Goal: Task Accomplishment & Management: Use online tool/utility

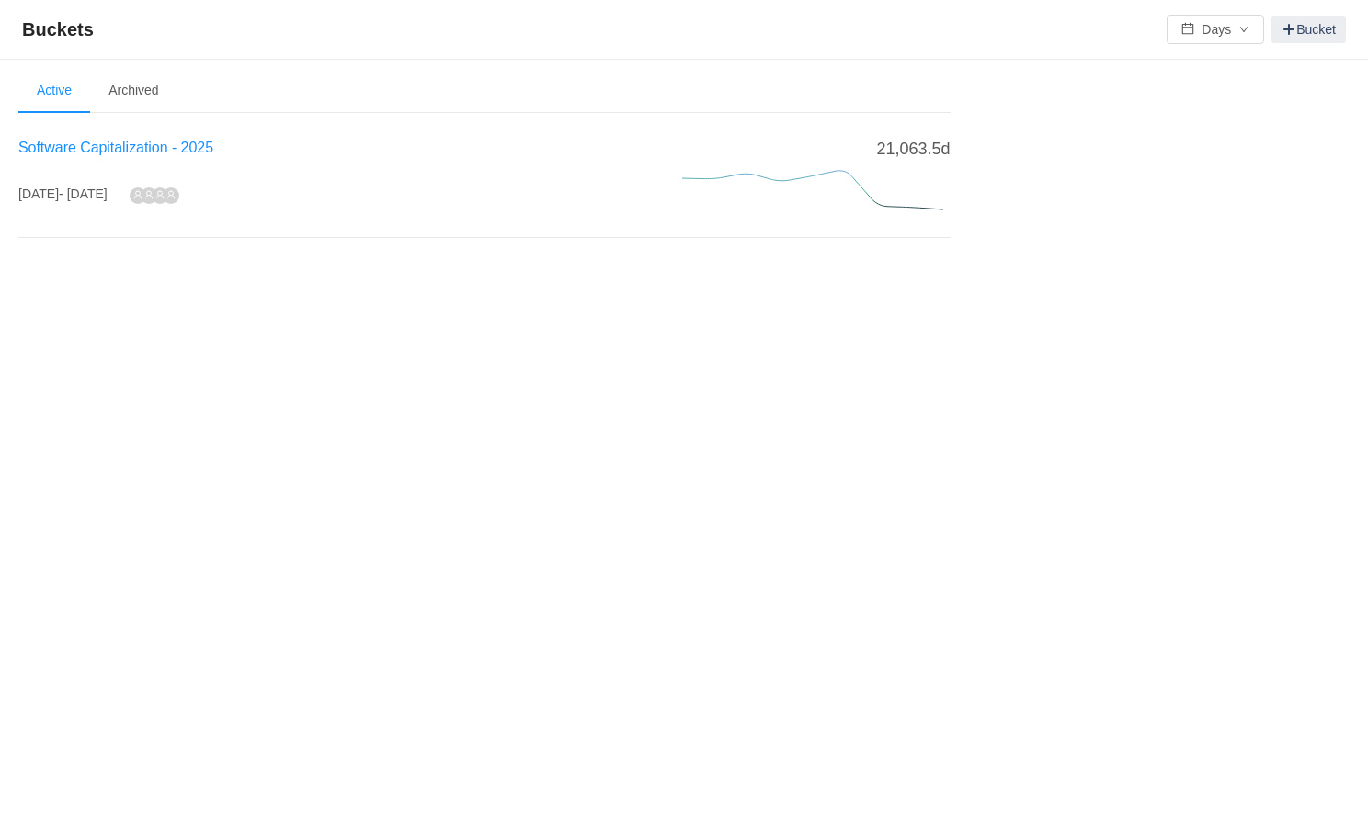
click at [116, 147] on span "Software Capitalization - 2025" at bounding box center [115, 148] width 195 height 16
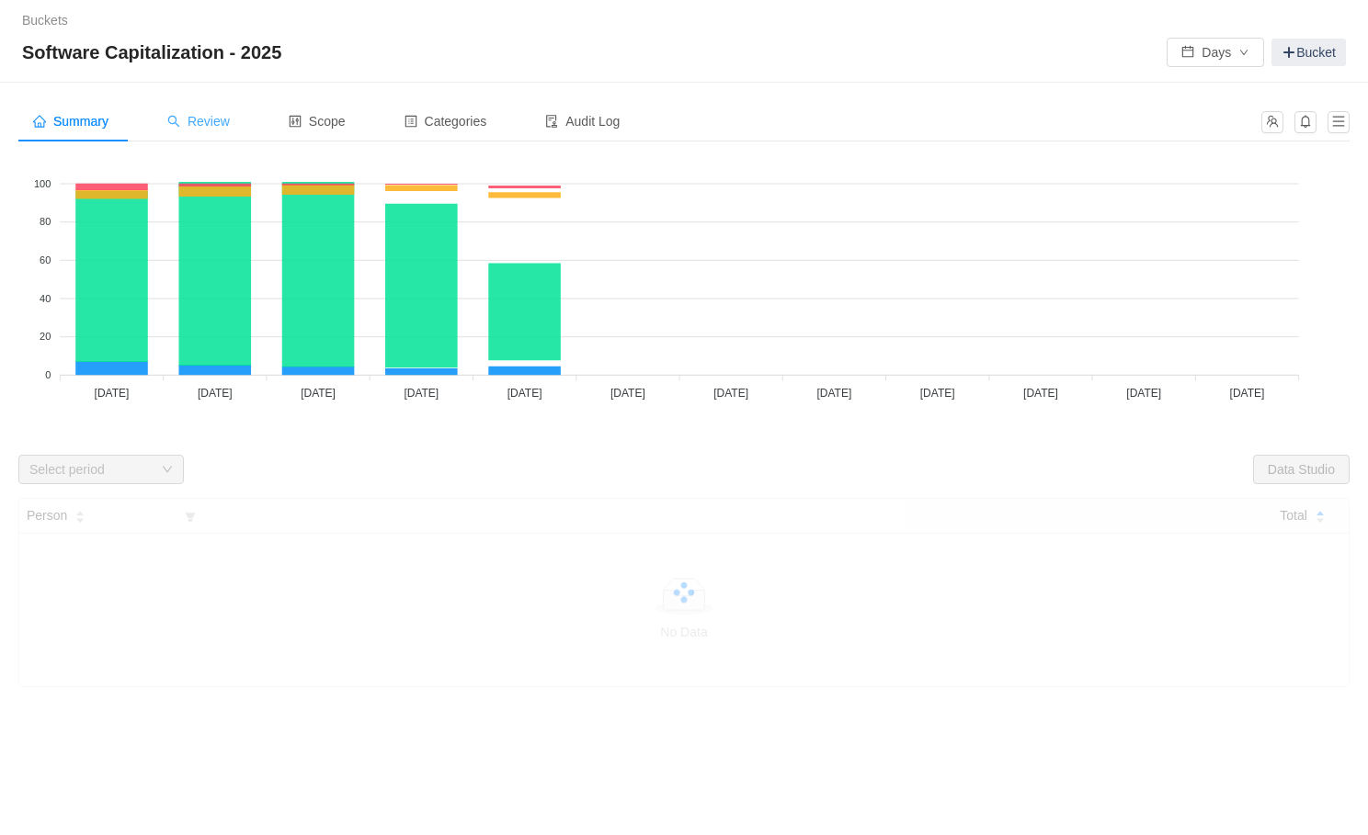
click at [216, 119] on span "Review" at bounding box center [198, 121] width 62 height 15
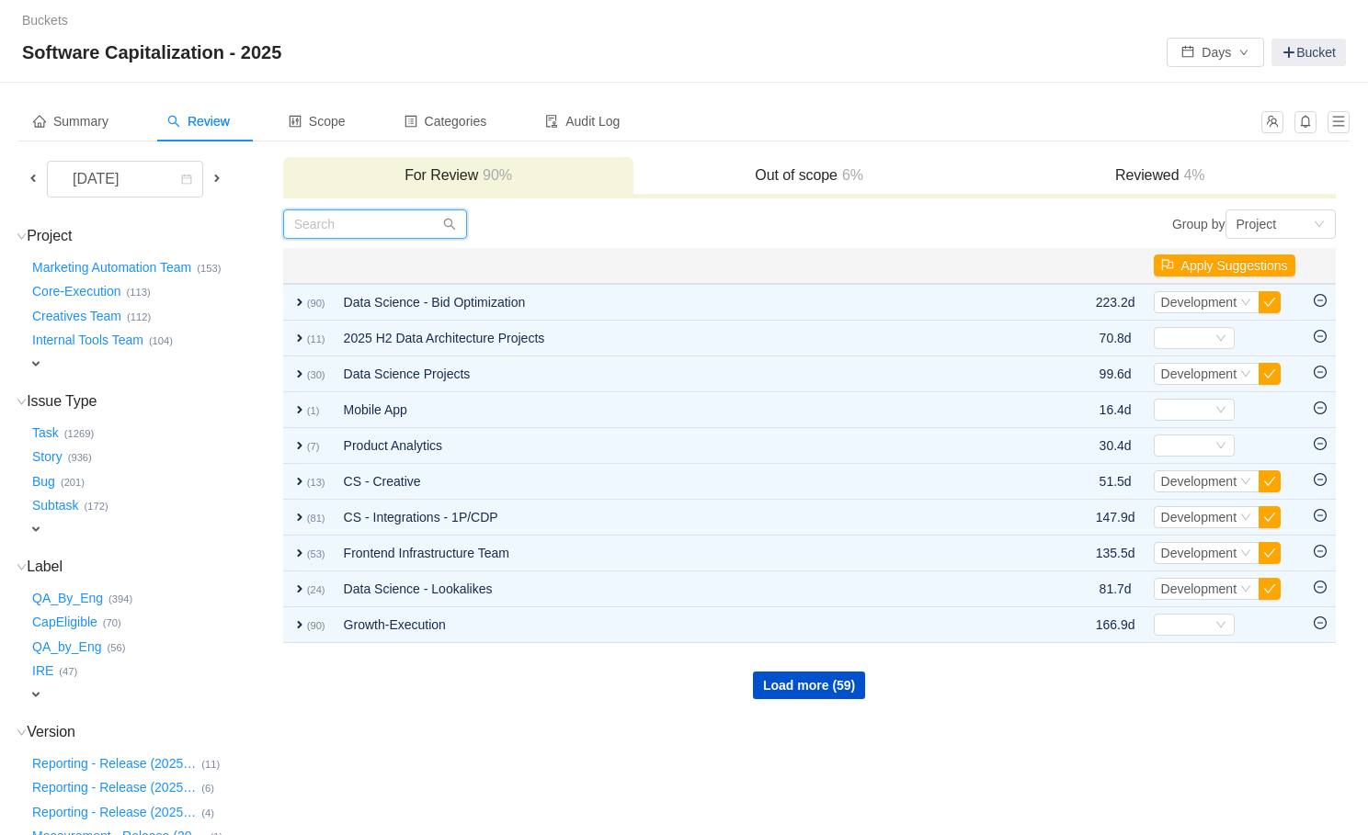
click at [362, 233] on input "text" at bounding box center [375, 224] width 184 height 29
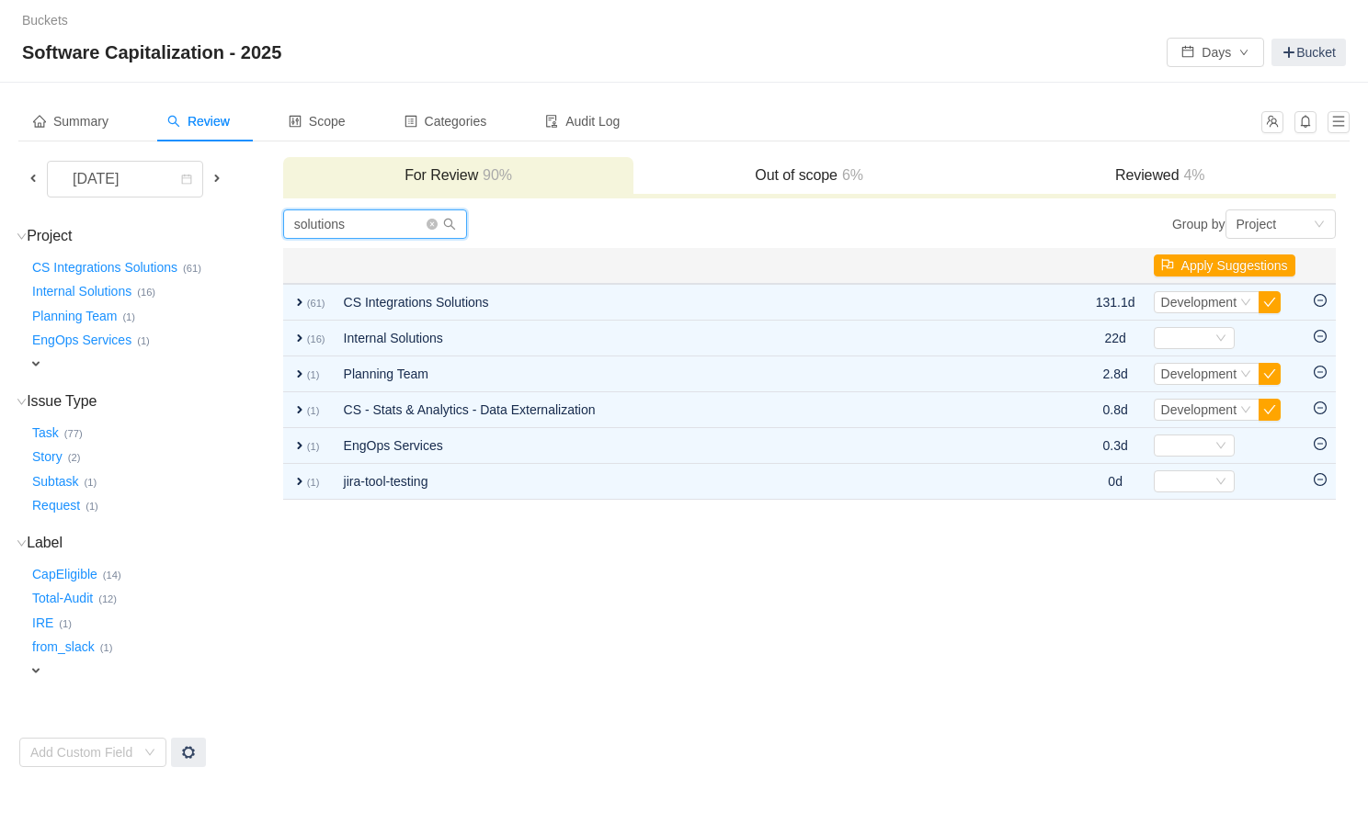
type input "solutions"
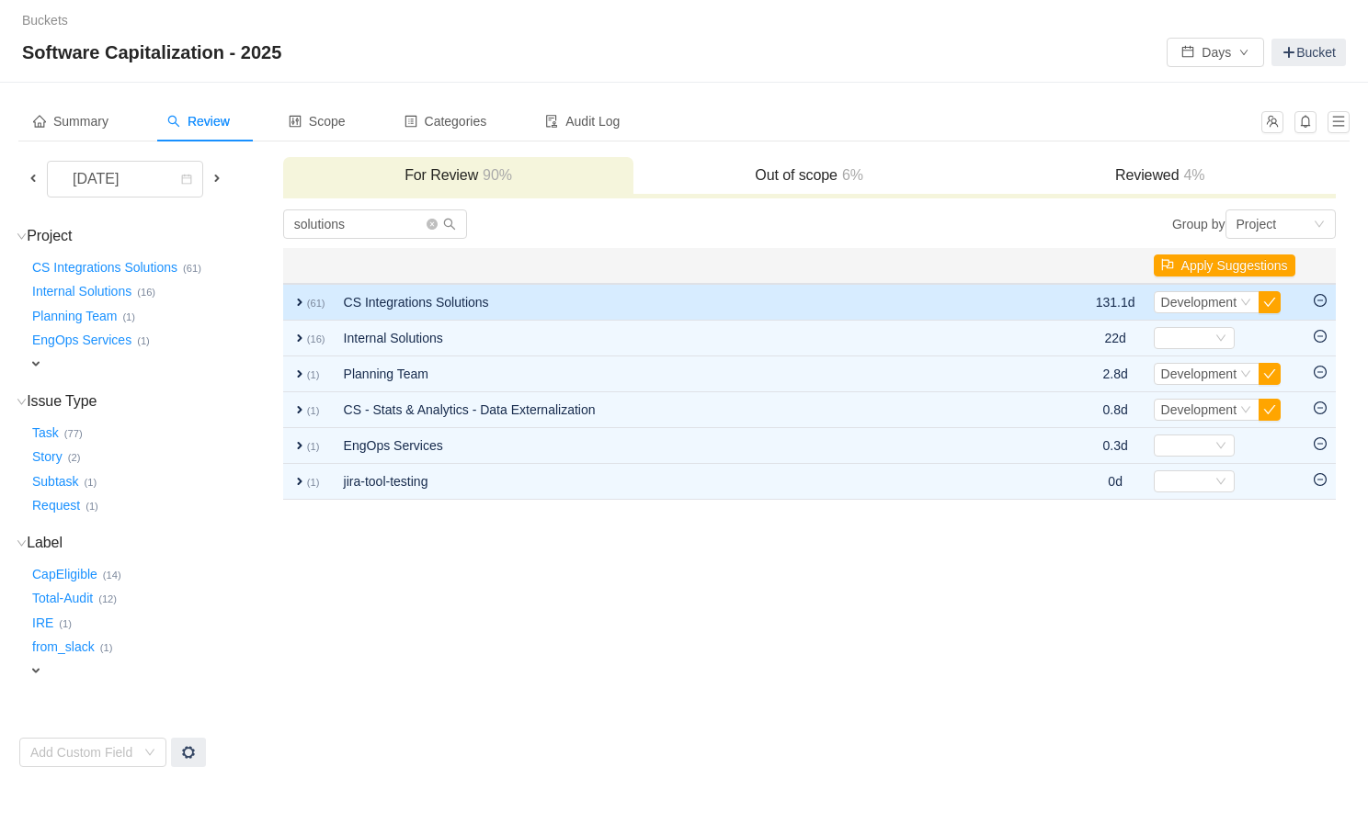
click at [386, 296] on td "CS Integrations Solutions" at bounding box center [687, 302] width 704 height 37
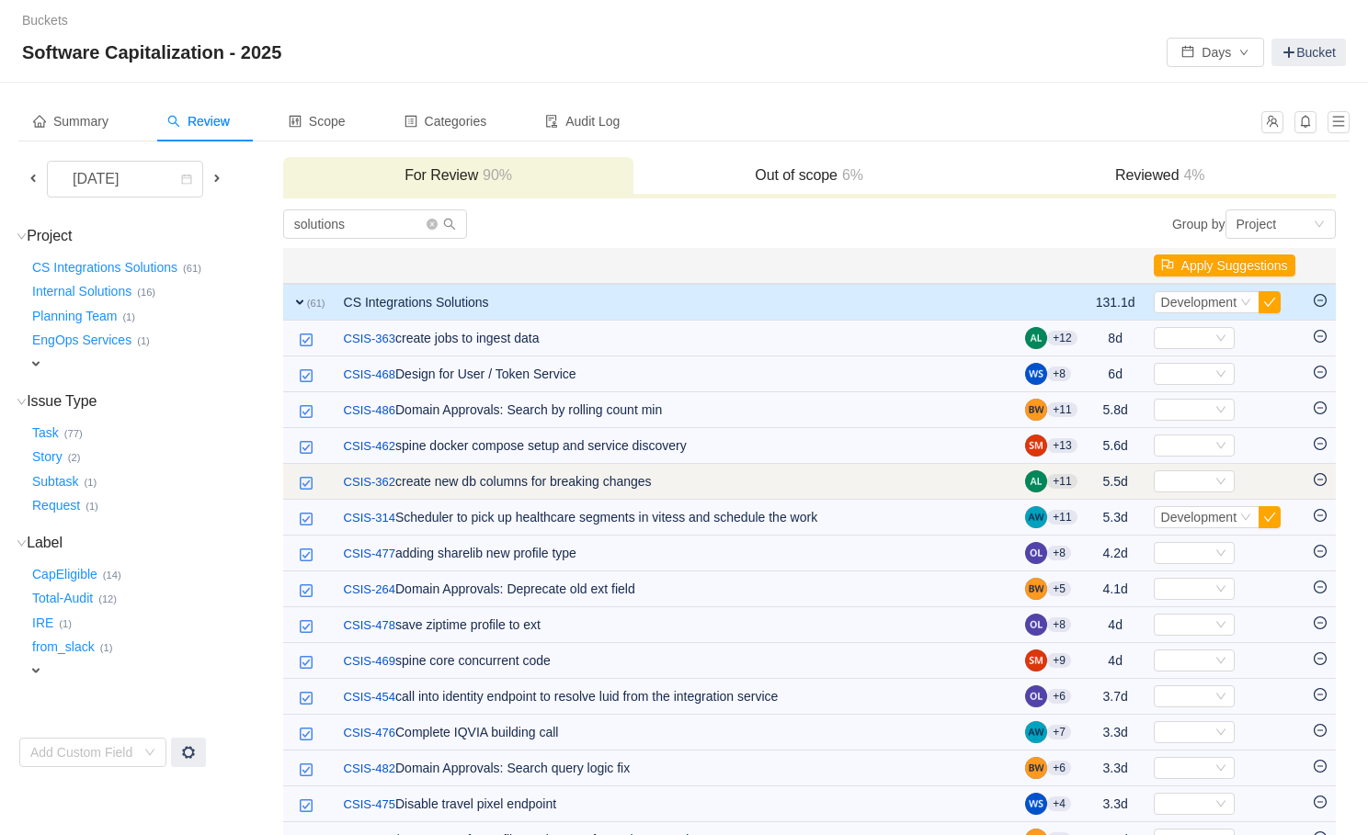
scroll to position [14, 0]
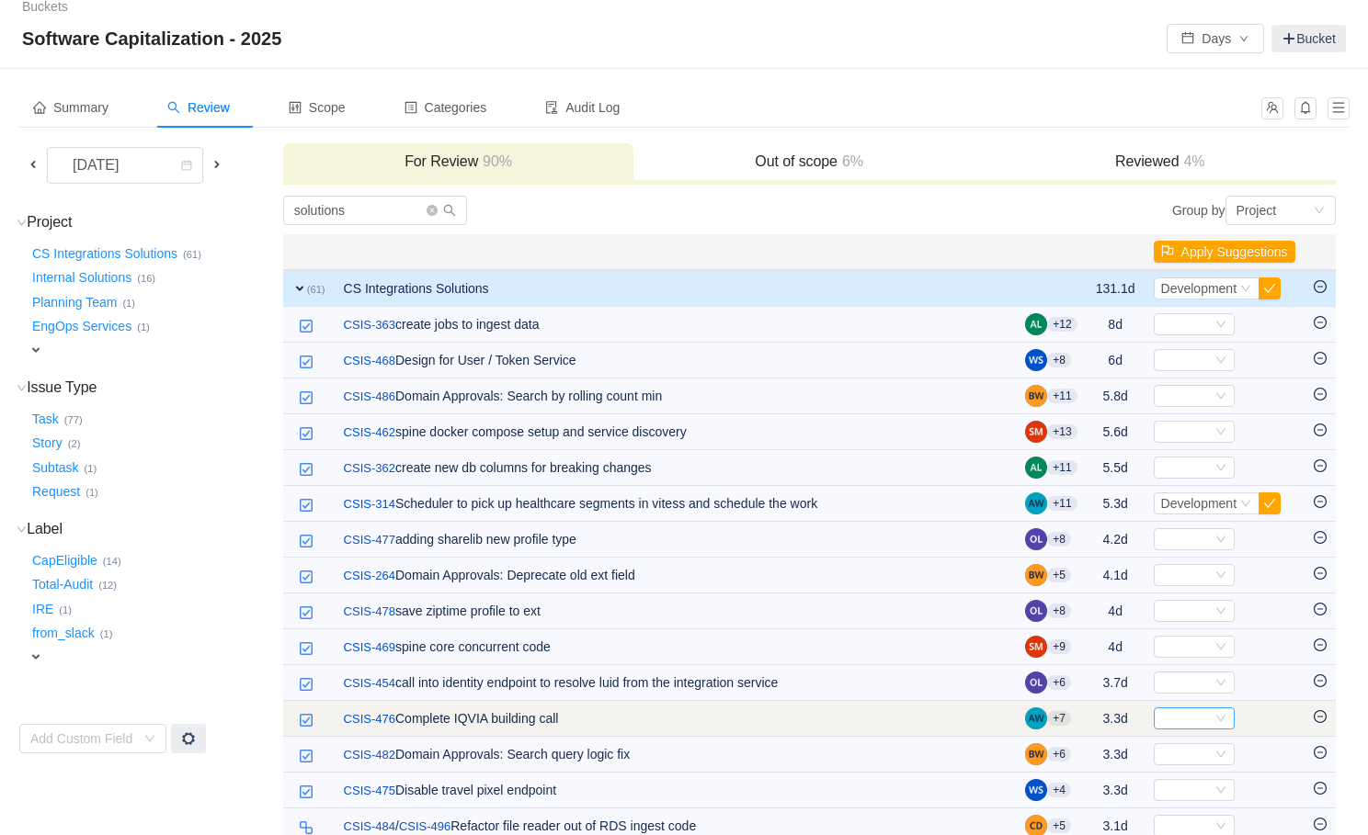
click at [1194, 718] on div "Select" at bounding box center [1186, 719] width 51 height 20
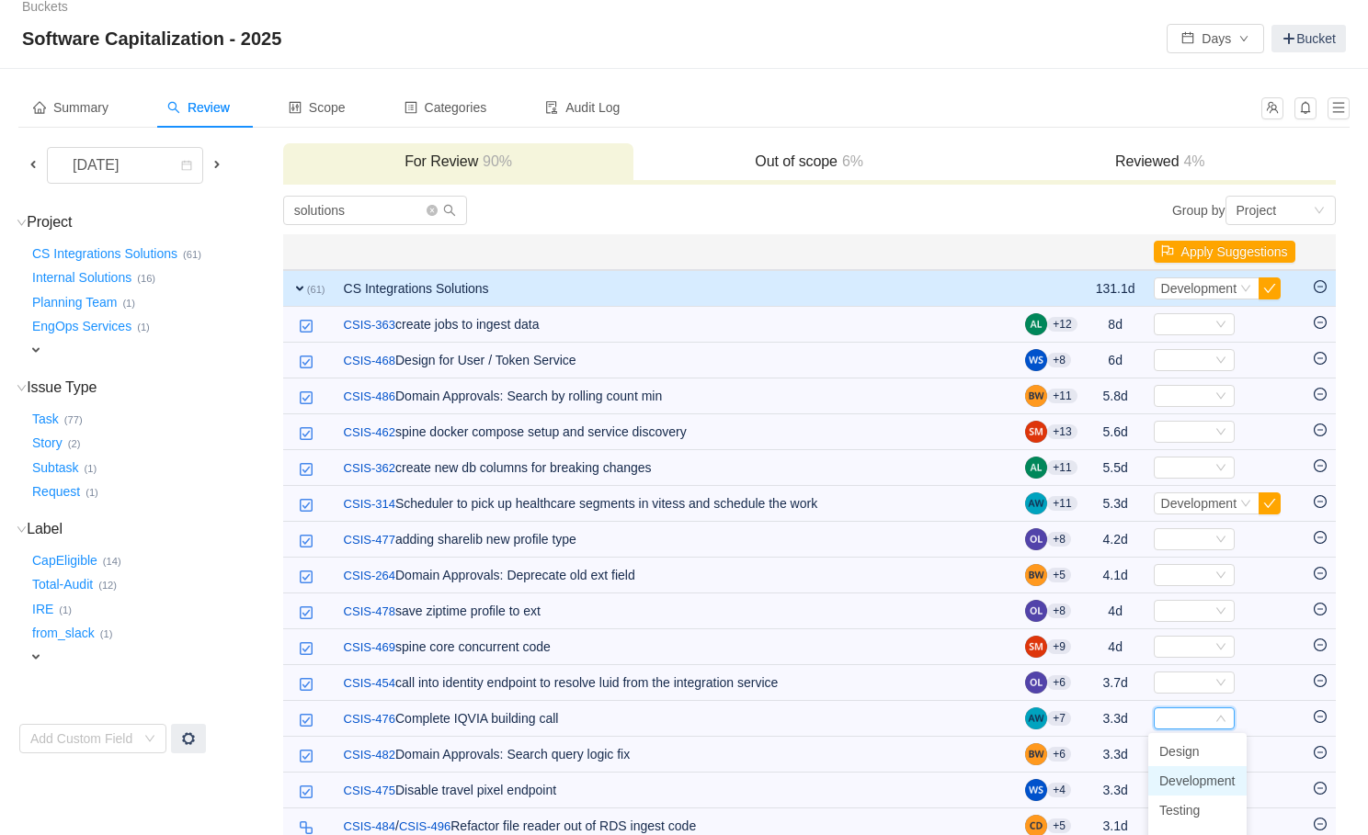
scroll to position [40, 0]
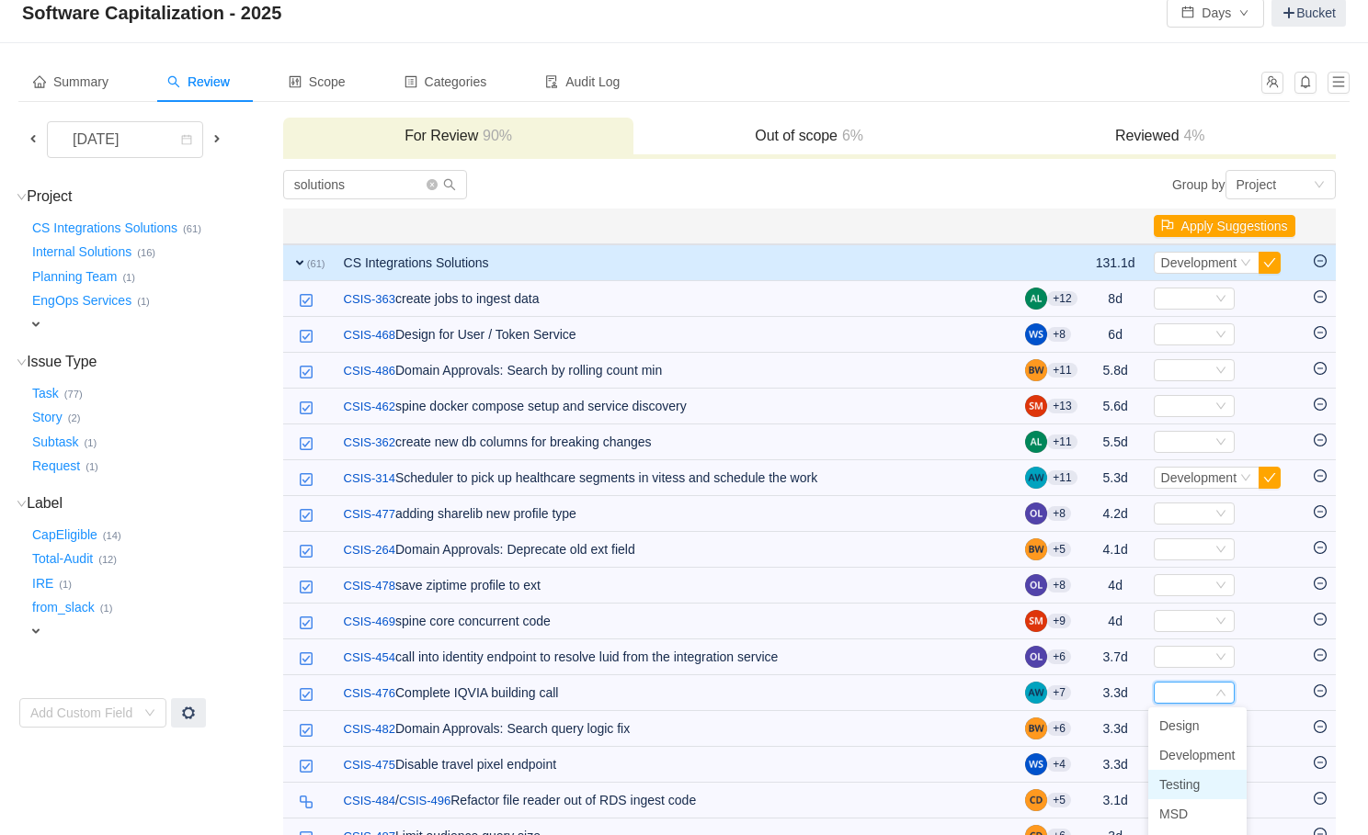
click at [1189, 784] on span "Testing" at bounding box center [1179, 785] width 40 height 15
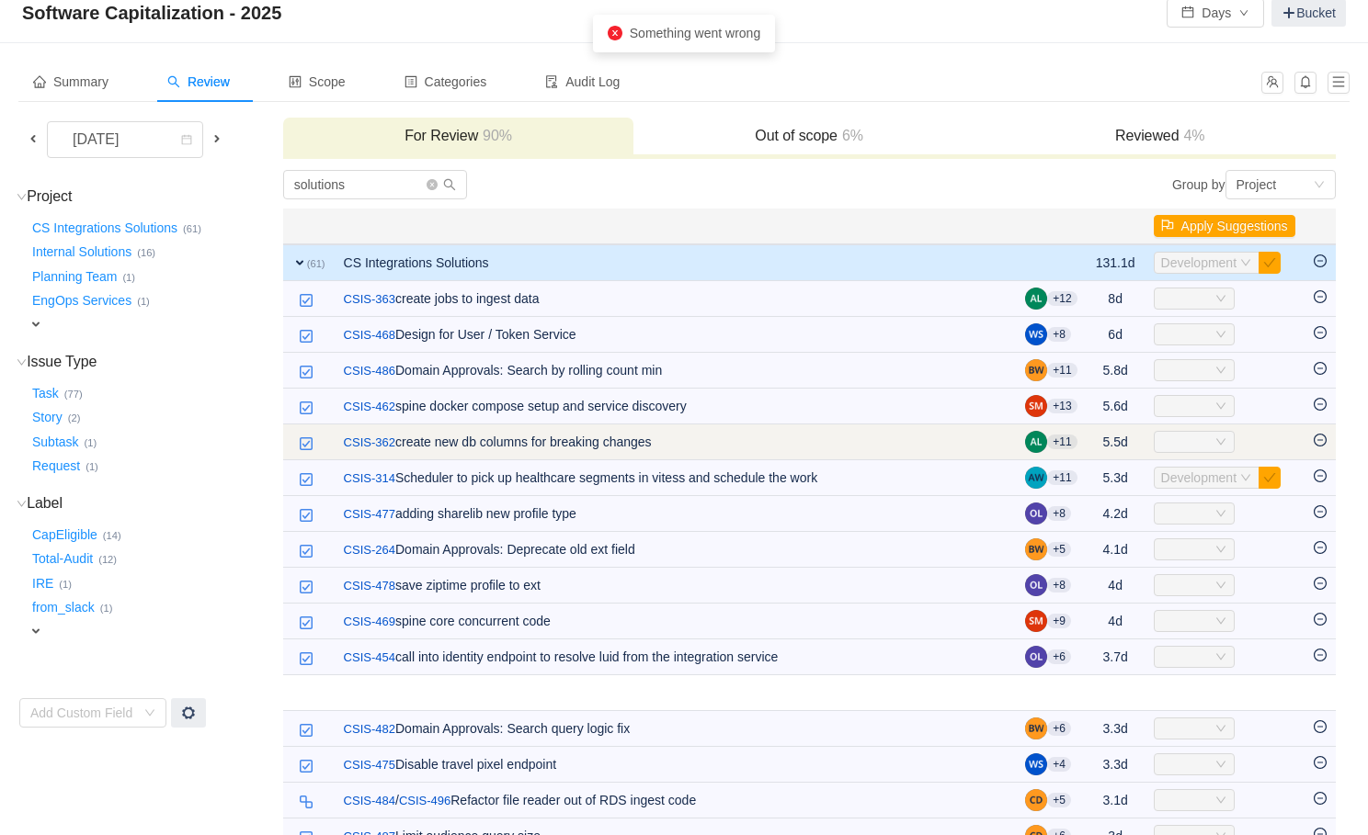
scroll to position [0, 0]
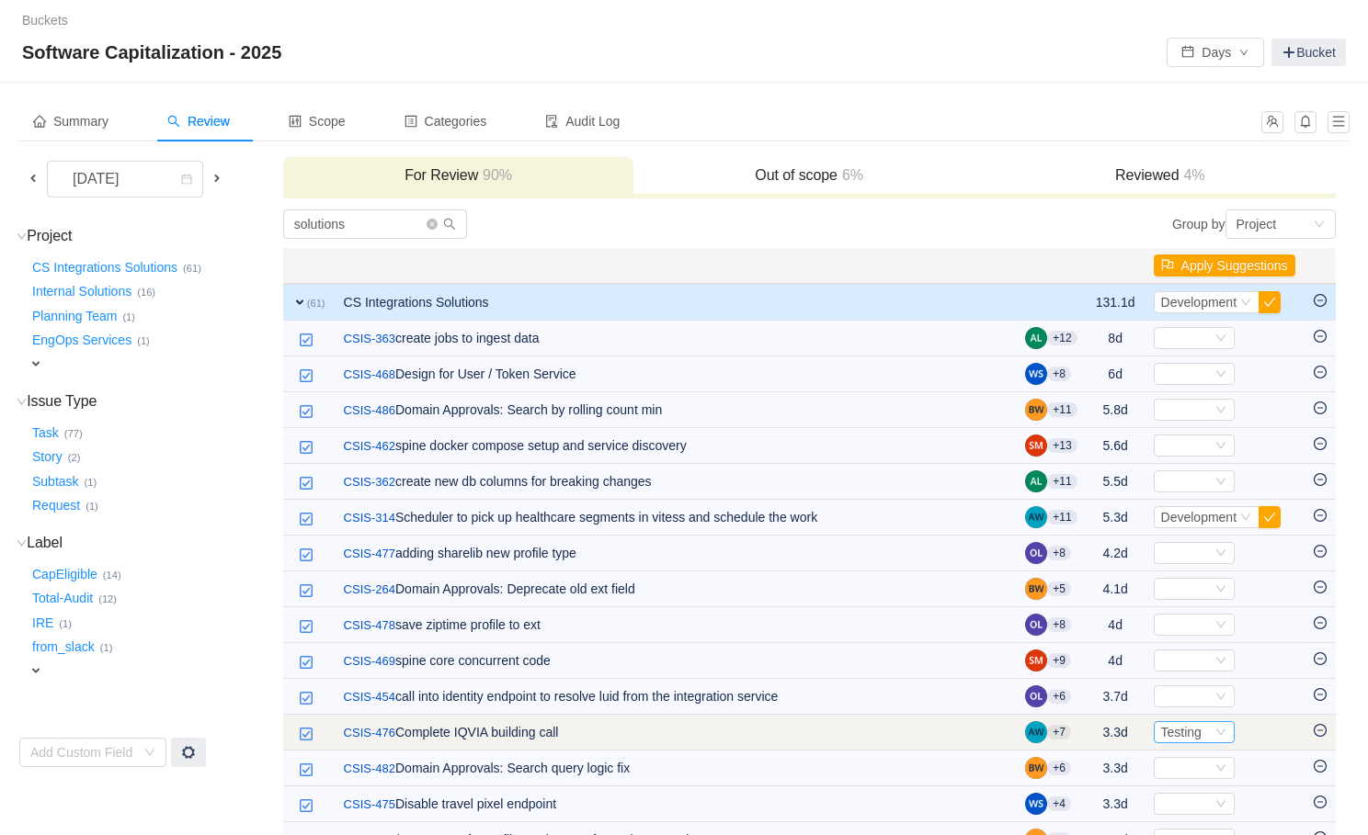
click at [1215, 731] on icon "icon: down" at bounding box center [1220, 732] width 11 height 11
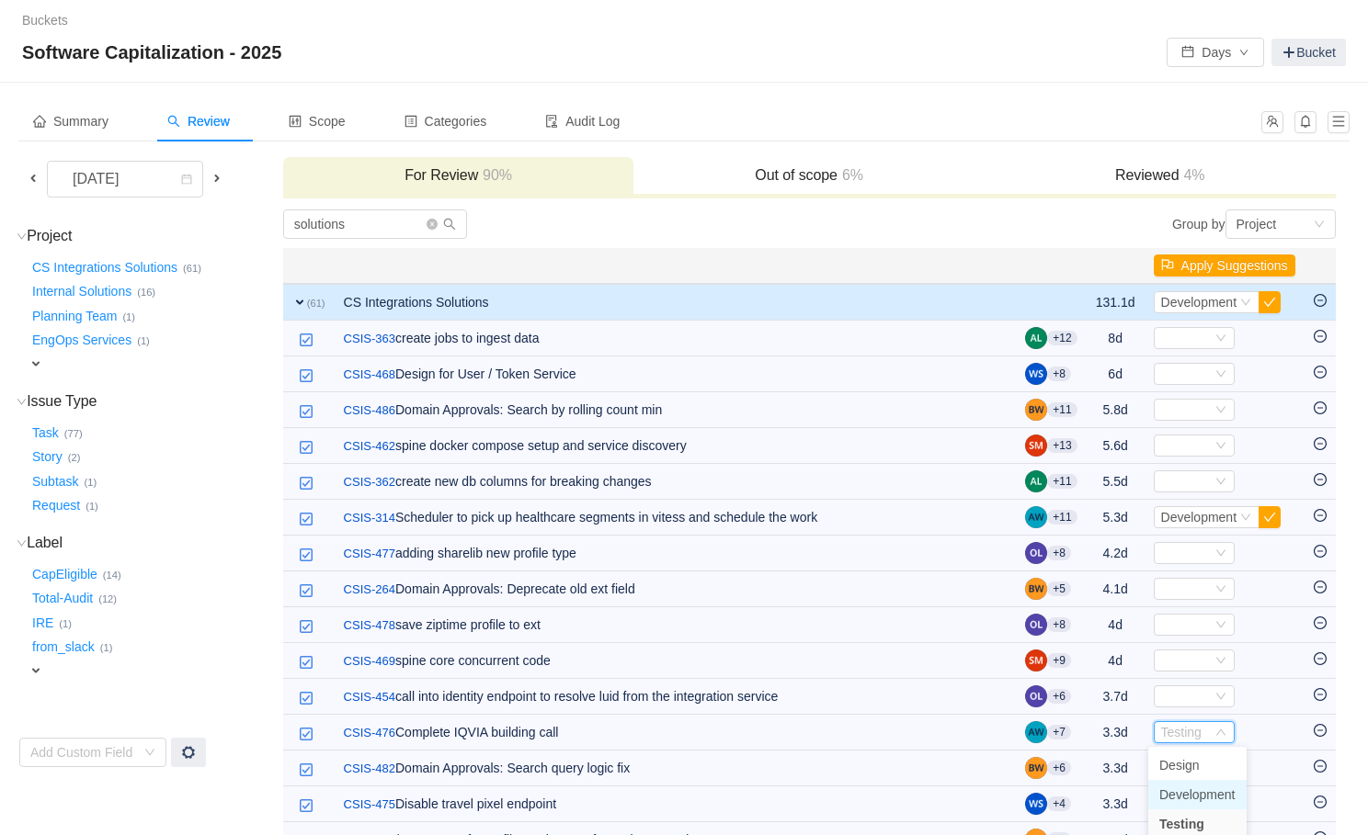
click at [1198, 793] on span "Development" at bounding box center [1197, 795] width 76 height 15
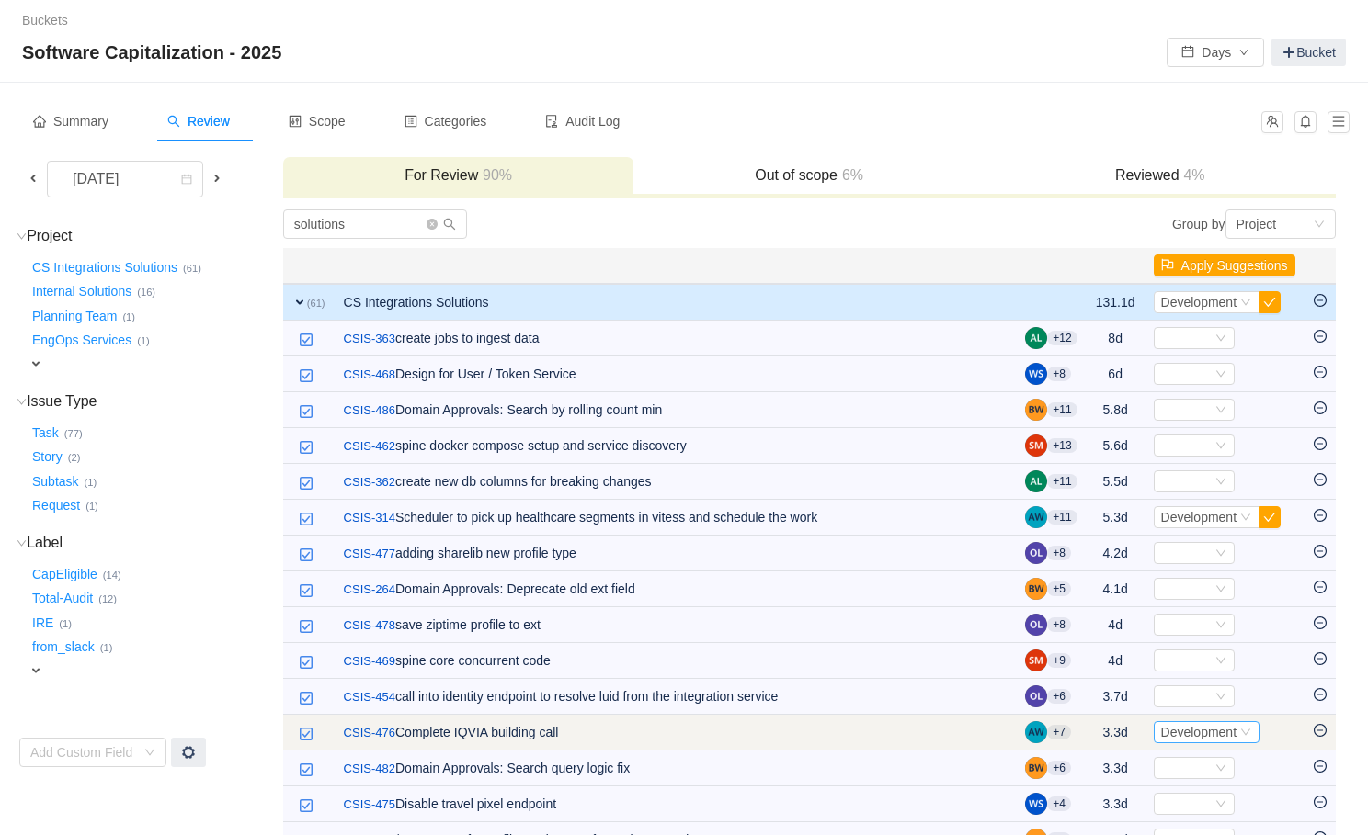
click at [1237, 730] on div "Select Development" at bounding box center [1206, 732] width 107 height 22
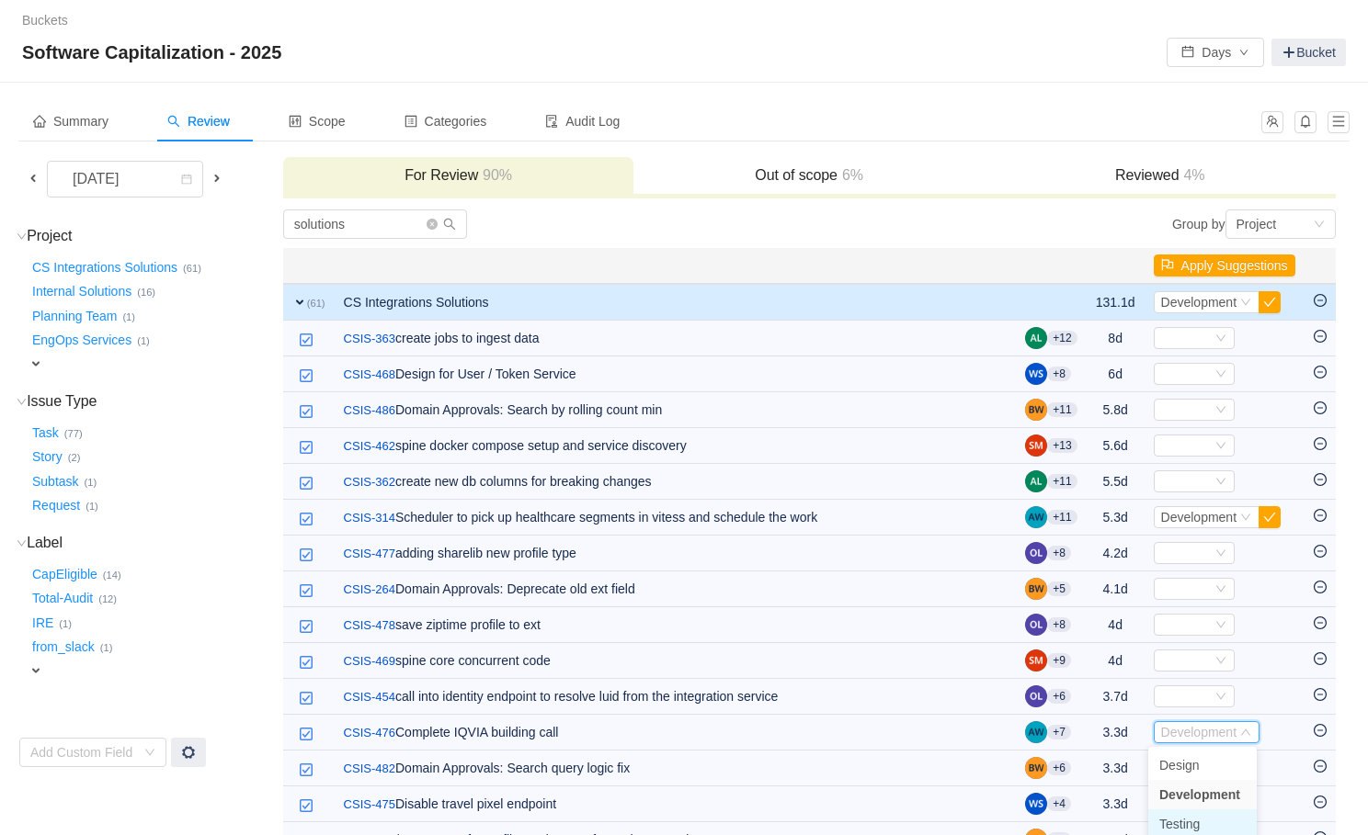
click at [1196, 821] on span "Testing" at bounding box center [1179, 824] width 40 height 15
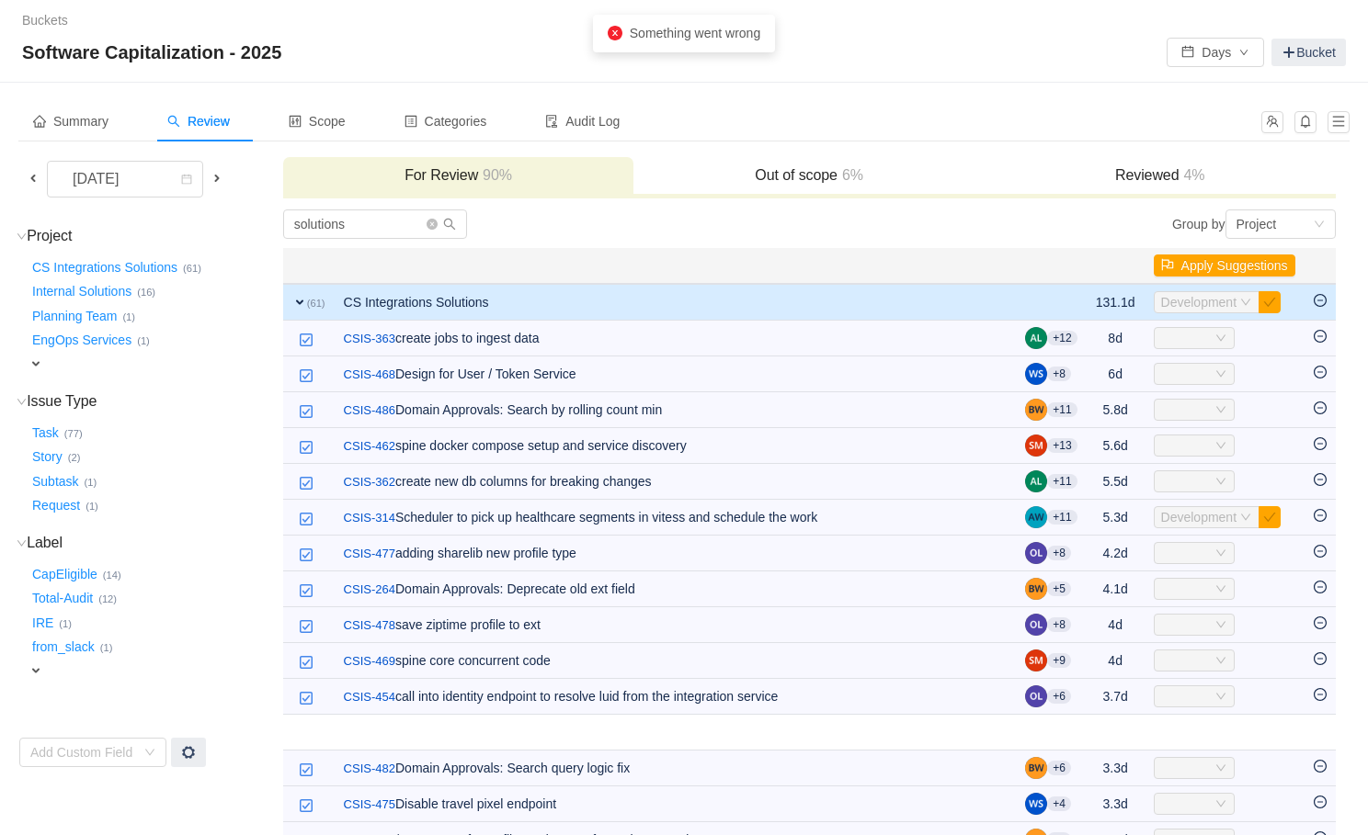
click at [856, 108] on div "Summary Review Scope Categories Audit Log" at bounding box center [634, 121] width 1232 height 41
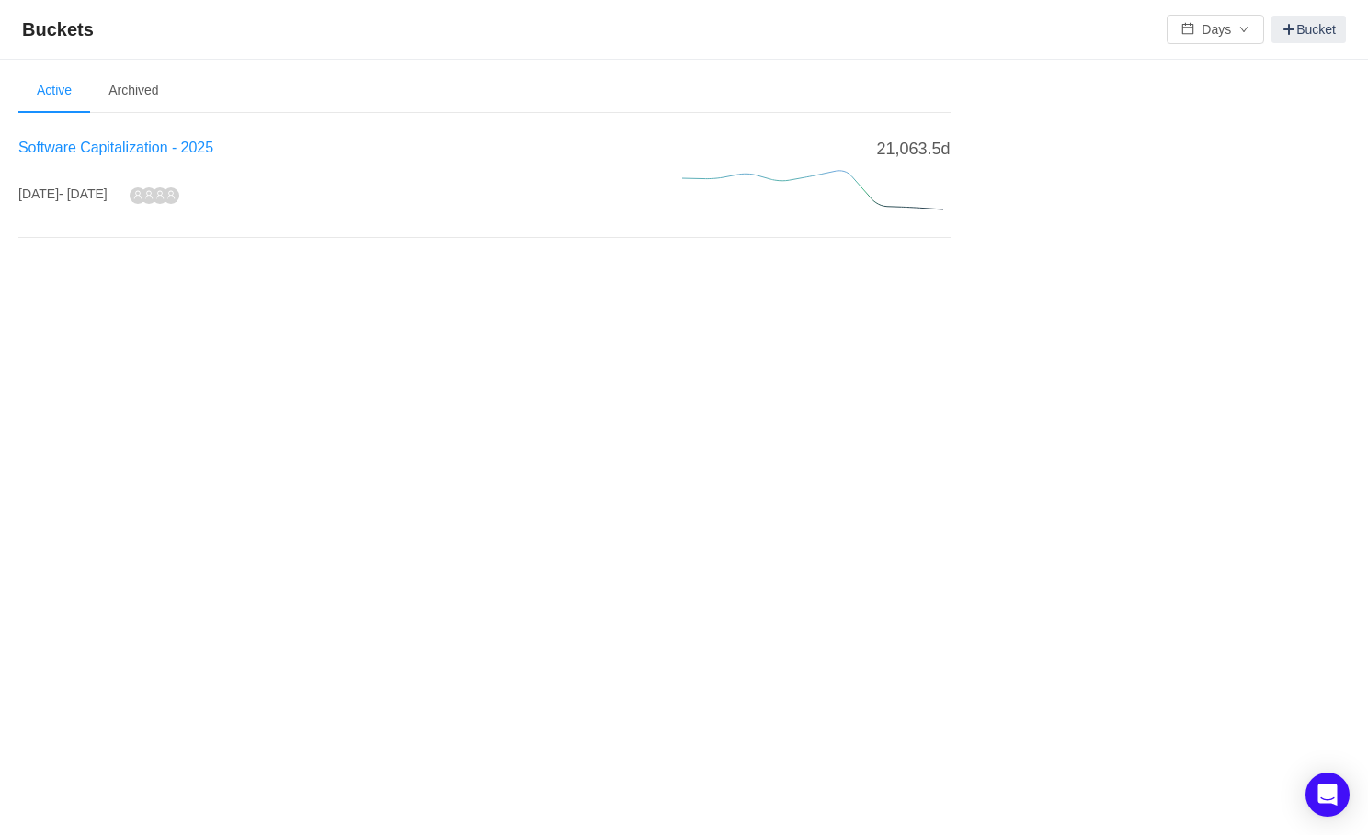
click at [149, 148] on span "Software Capitalization - 2025" at bounding box center [115, 148] width 195 height 16
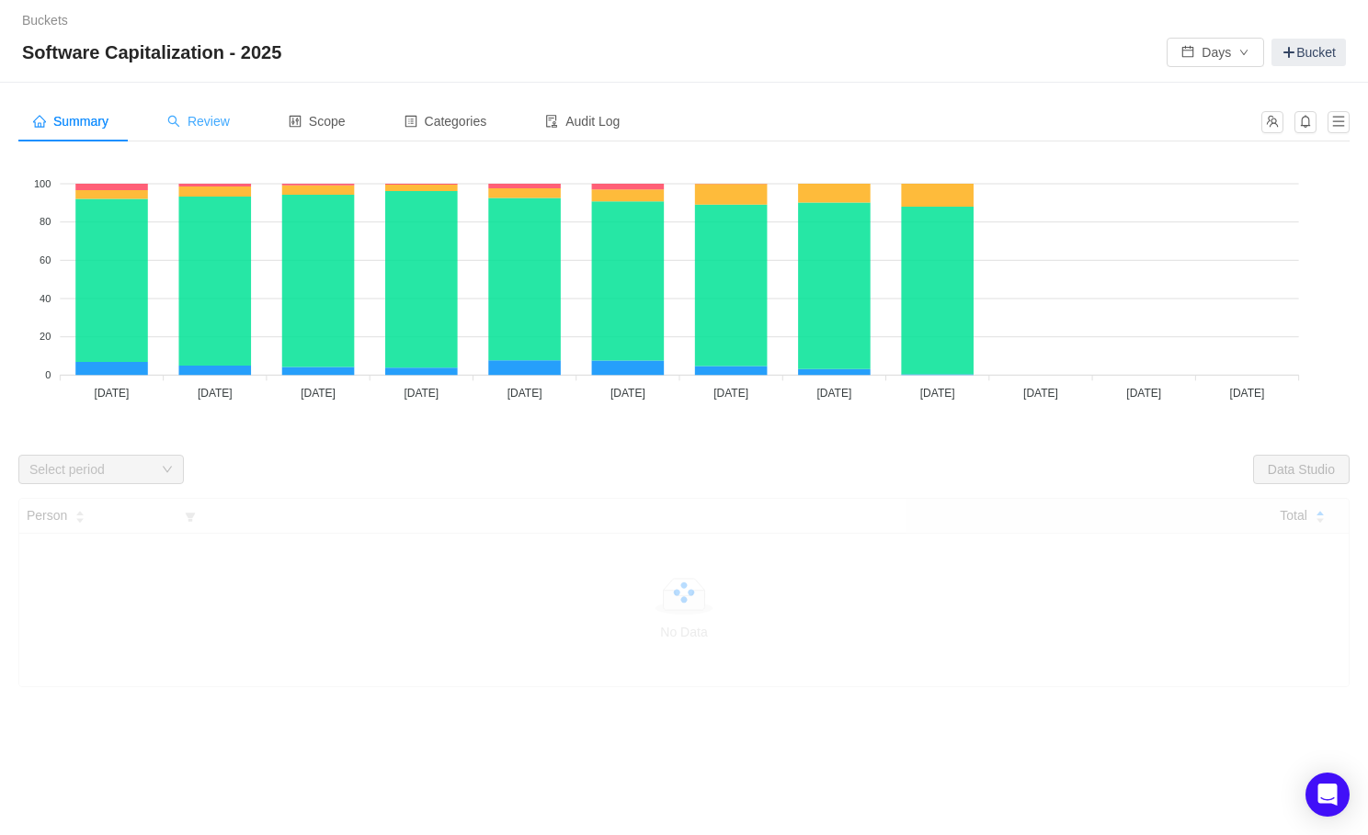
click at [213, 119] on span "Review" at bounding box center [198, 121] width 62 height 15
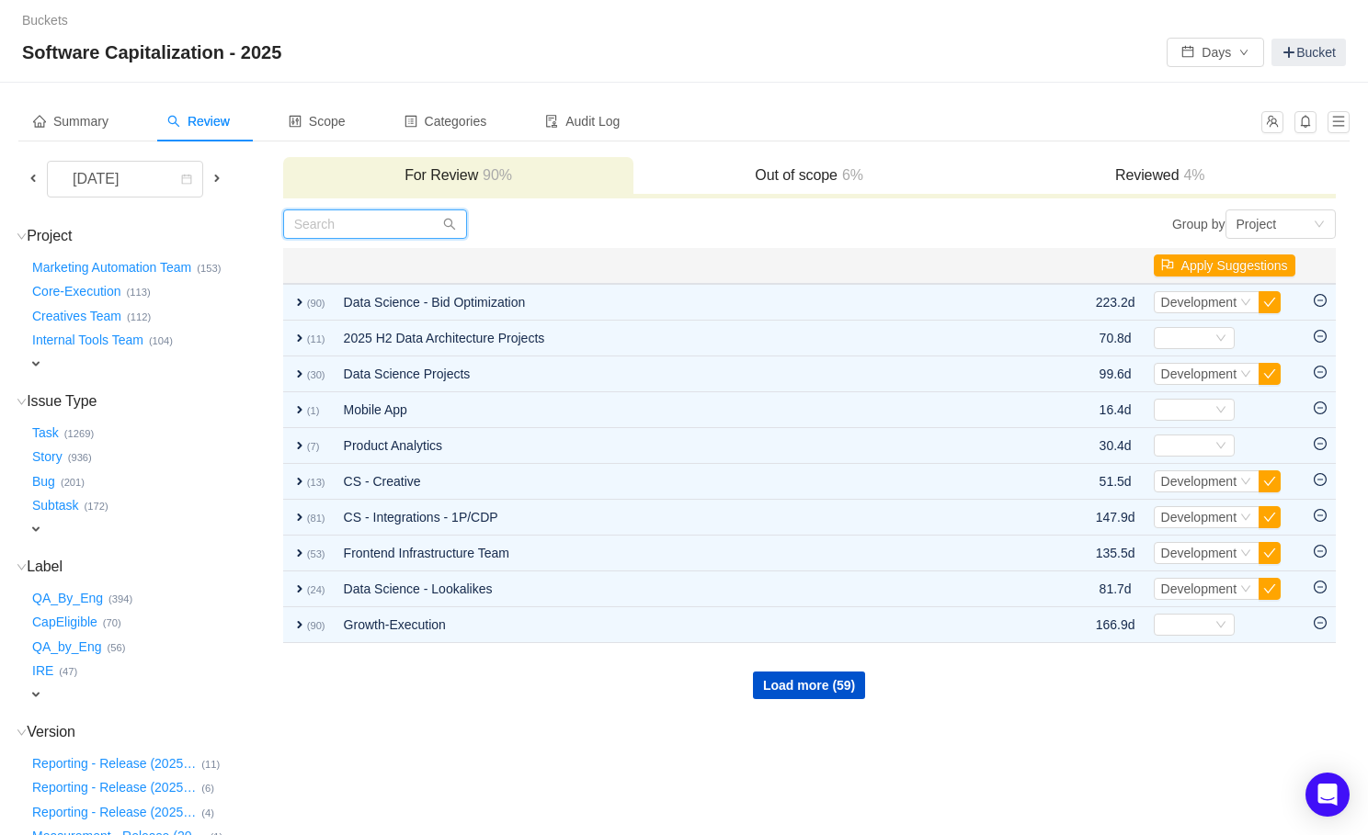
click at [378, 230] on input "text" at bounding box center [375, 224] width 184 height 29
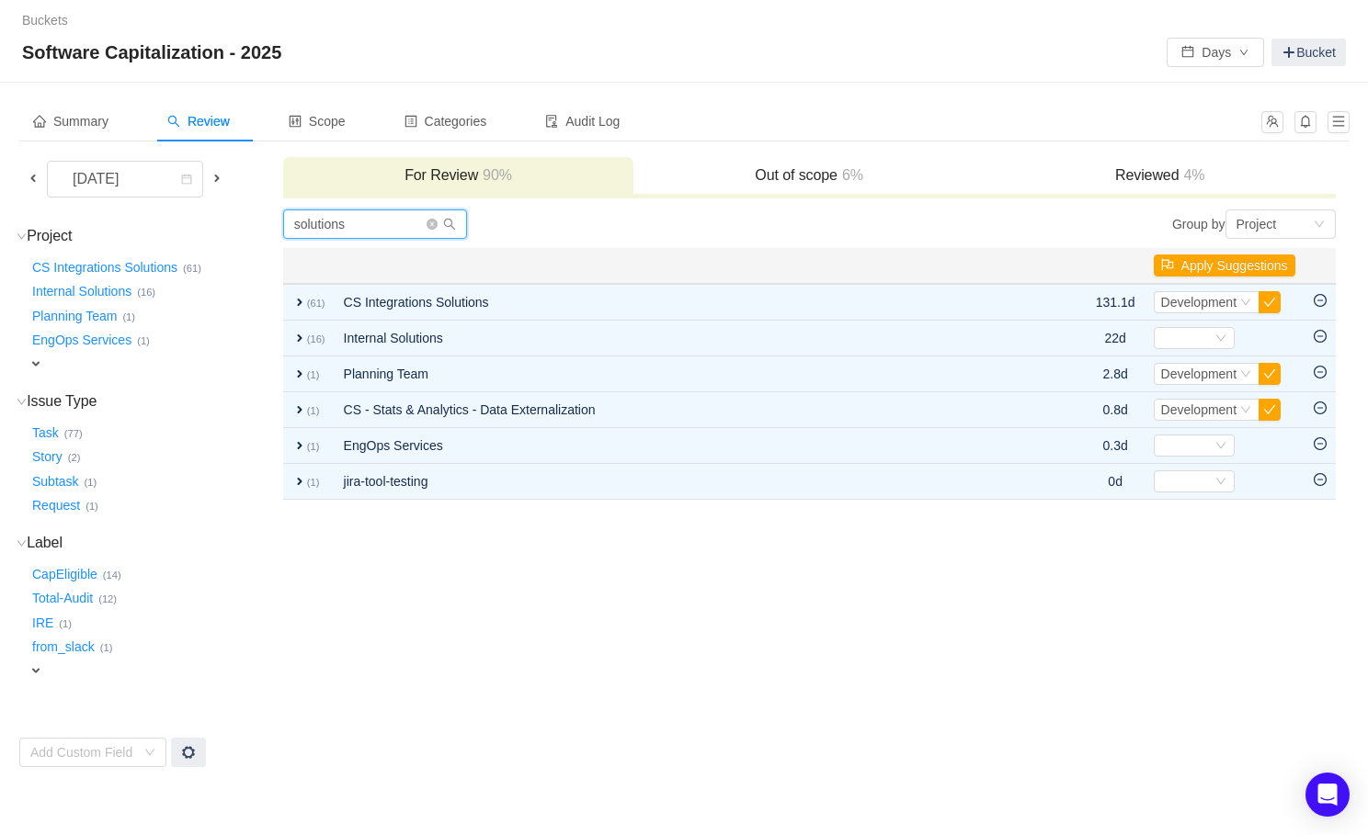
type input "solutions"
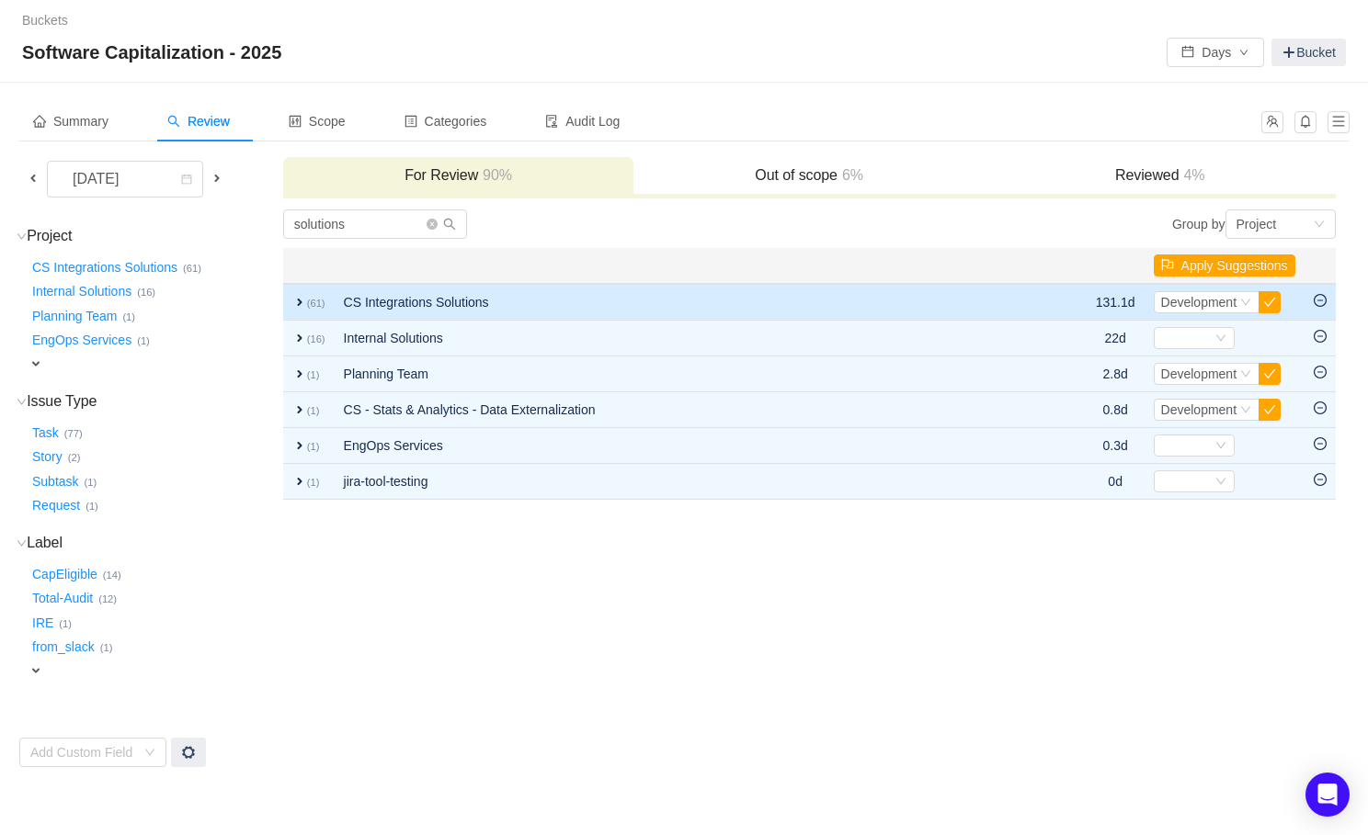
click at [299, 297] on span "expand" at bounding box center [299, 302] width 15 height 15
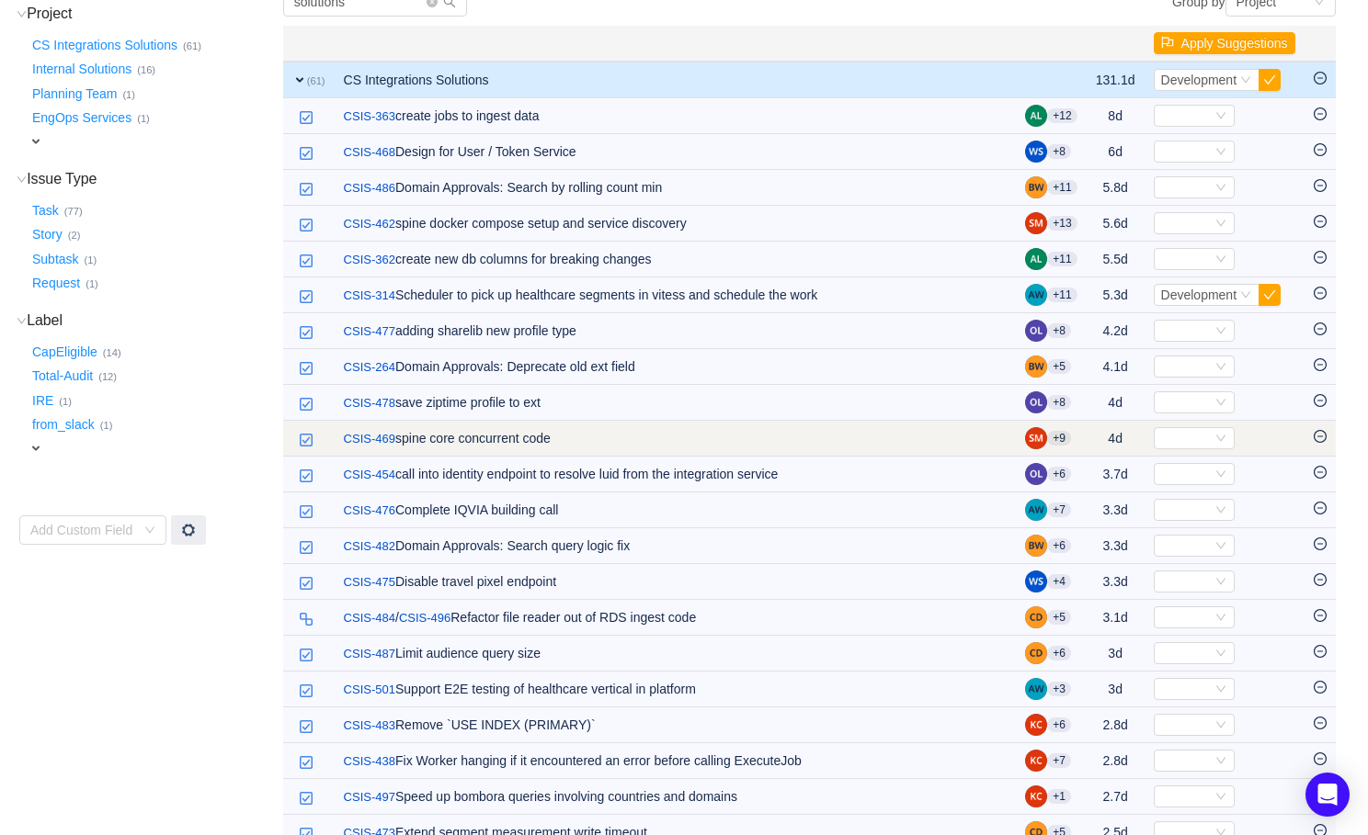
scroll to position [308, 0]
